Goal: Task Accomplishment & Management: Use online tool/utility

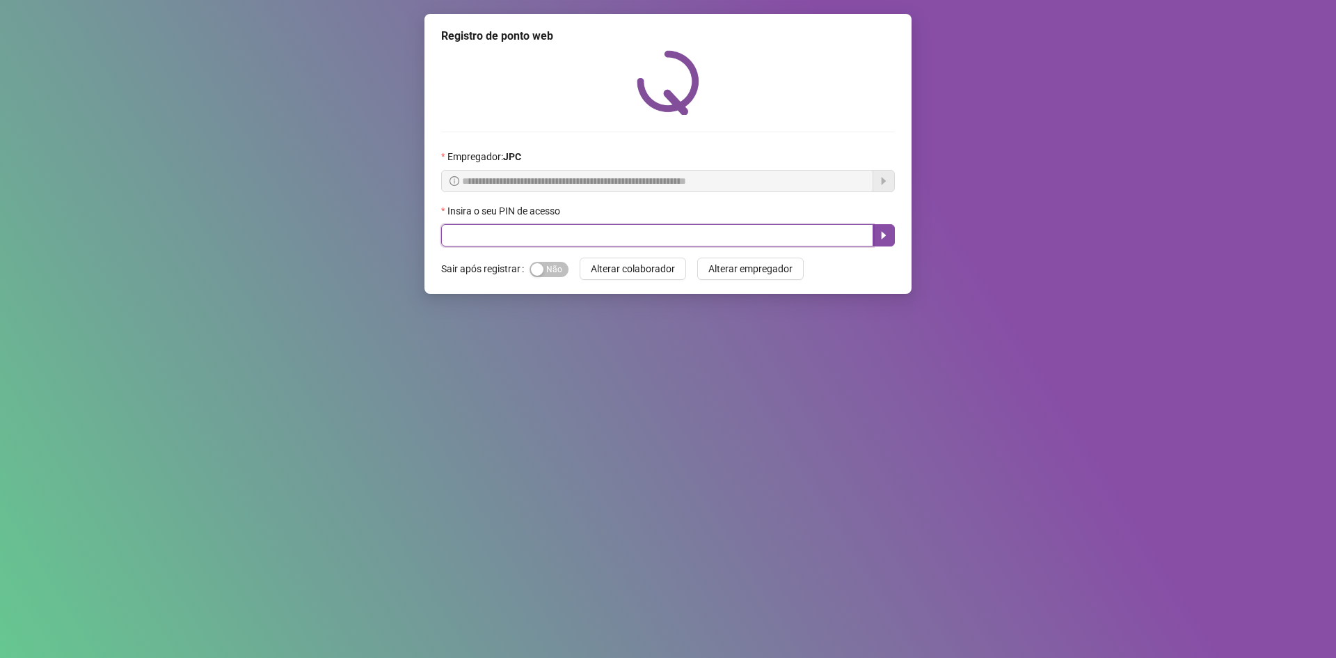
click at [550, 228] on input "text" at bounding box center [657, 235] width 432 height 22
type input "*****"
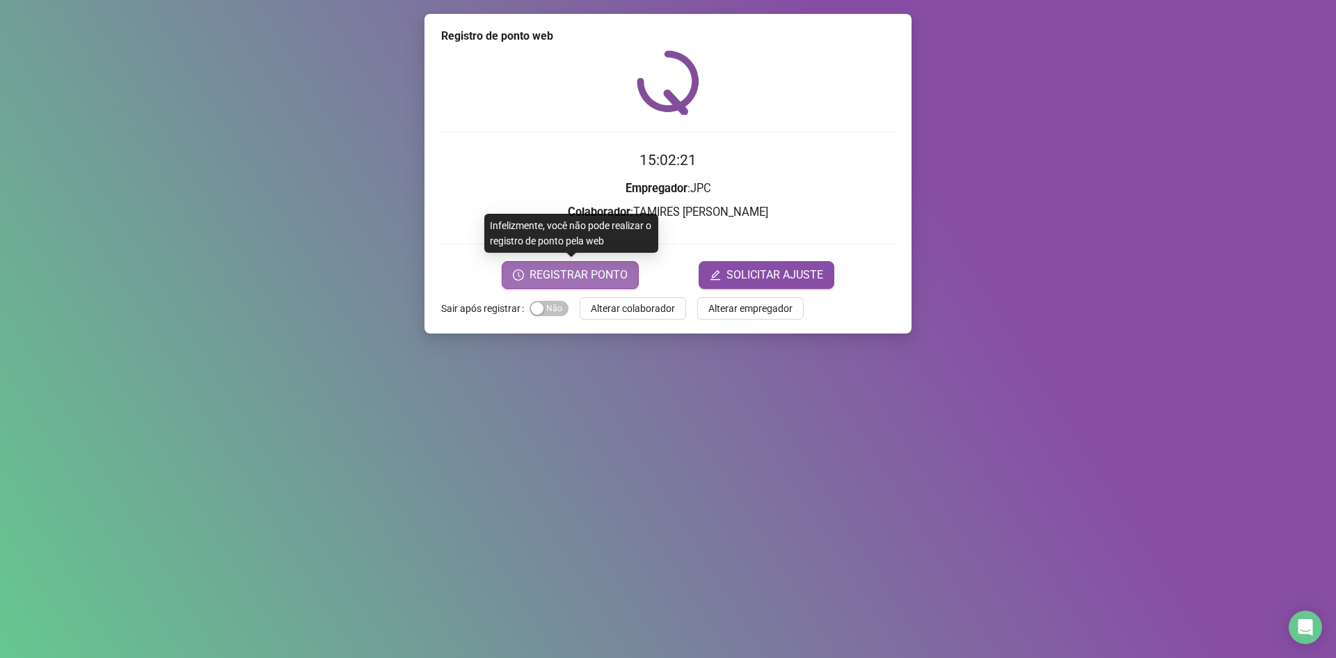
click at [580, 281] on span "REGISTRAR PONTO" at bounding box center [579, 275] width 98 height 17
